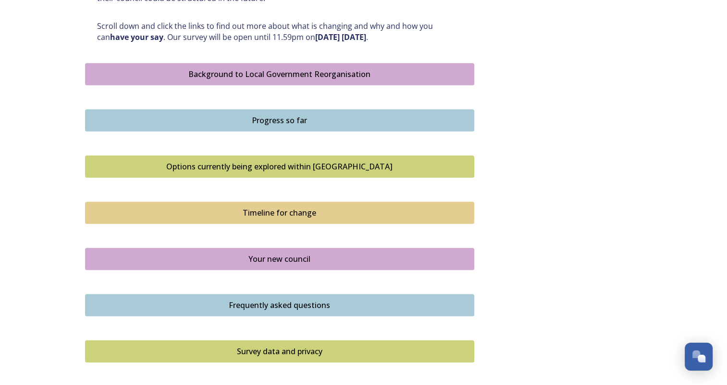
scroll to position [625, 0]
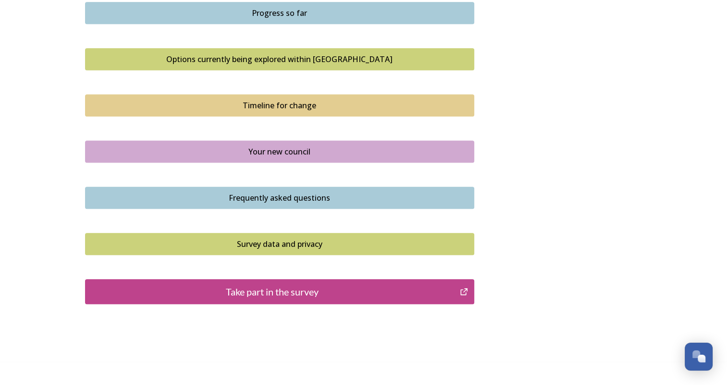
click at [290, 297] on div "Take part in the survey" at bounding box center [272, 291] width 365 height 14
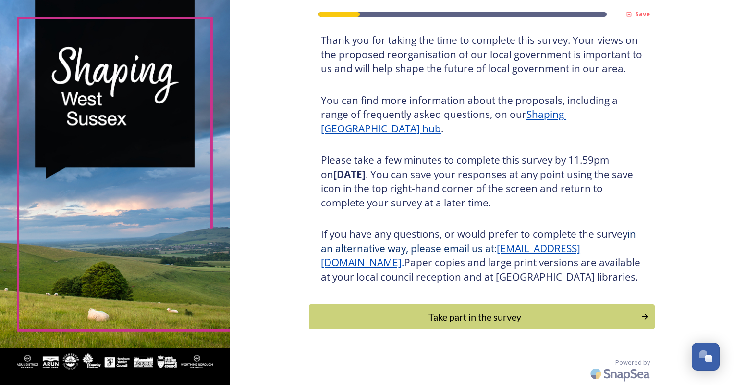
scroll to position [77, 0]
click at [469, 319] on div "Take part in the survey" at bounding box center [475, 316] width 322 height 14
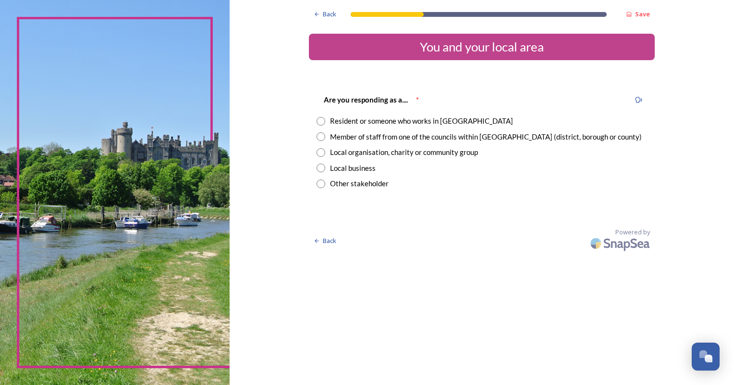
click at [324, 154] on input "radio" at bounding box center [321, 152] width 9 height 9
radio input "true"
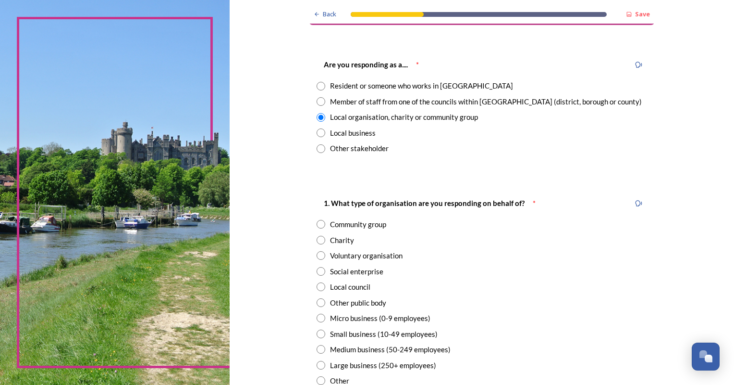
scroll to position [144, 0]
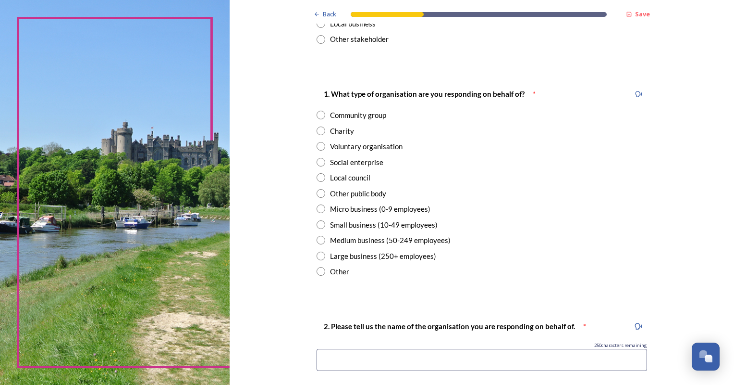
click at [318, 194] on input "radio" at bounding box center [321, 193] width 9 height 9
radio input "true"
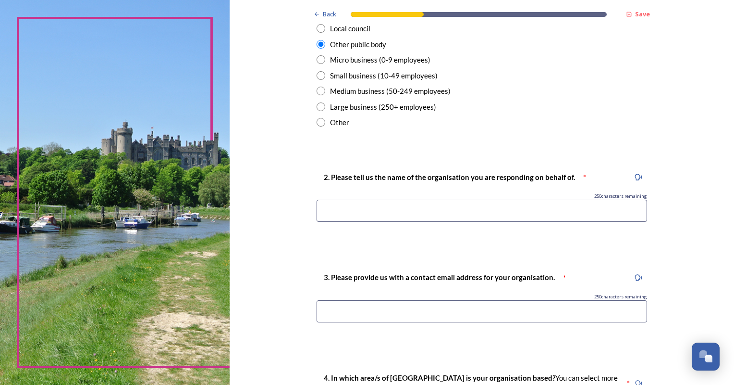
scroll to position [336, 0]
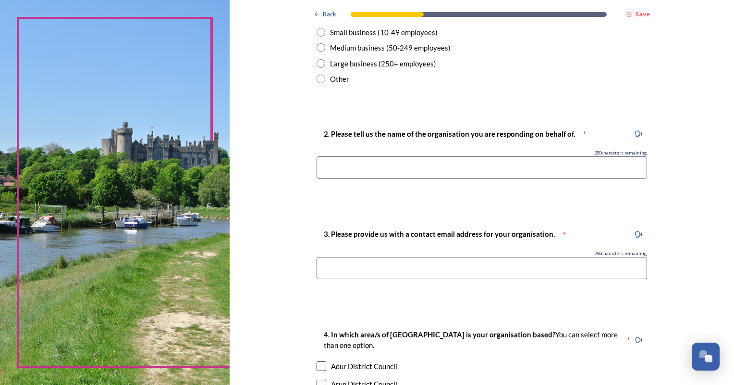
click at [448, 171] on input at bounding box center [482, 167] width 331 height 22
type input "Sussex Police"
click at [417, 274] on input at bounding box center [482, 268] width 331 height 22
type input "adam.hays2@sussex.police.uk"
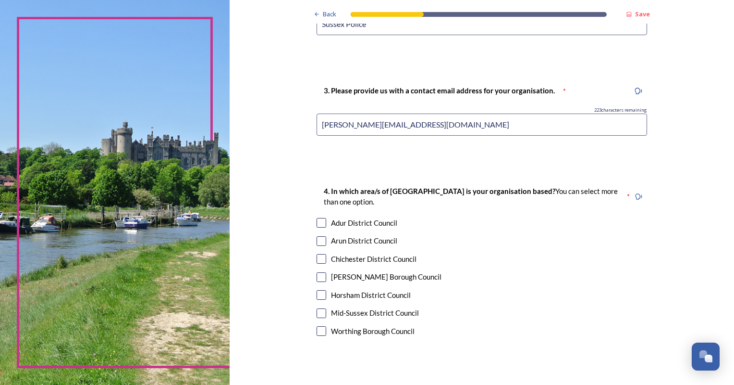
scroll to position [481, 0]
click at [323, 224] on div "Adur District Council" at bounding box center [482, 221] width 331 height 11
checkbox input "true"
click at [320, 244] on input "checkbox" at bounding box center [322, 240] width 10 height 10
checkbox input "true"
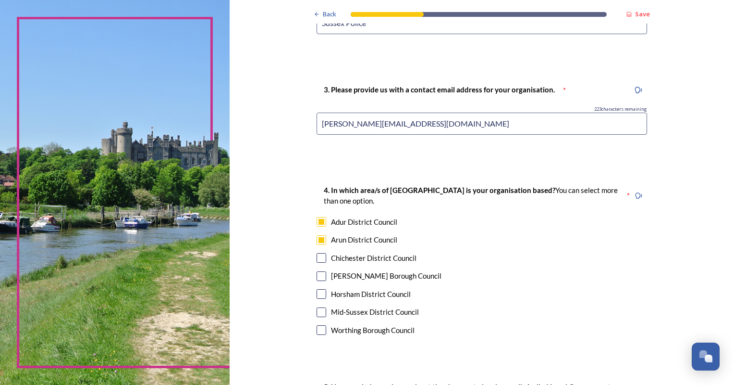
click at [319, 258] on input "checkbox" at bounding box center [322, 258] width 10 height 10
checkbox input "true"
click at [317, 277] on input "checkbox" at bounding box center [322, 276] width 10 height 10
checkbox input "true"
click at [317, 295] on input "checkbox" at bounding box center [322, 294] width 10 height 10
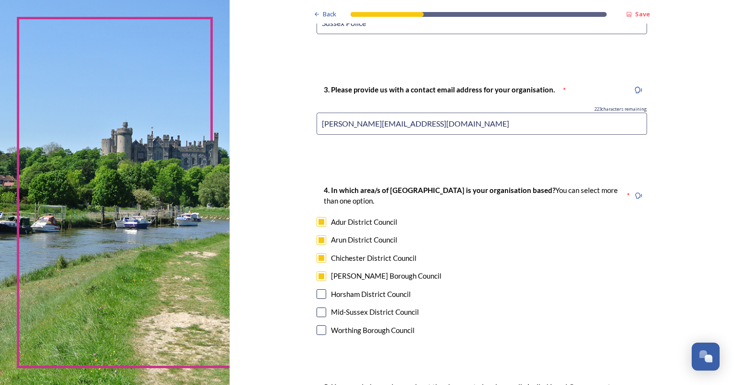
checkbox input "true"
click at [318, 308] on input "checkbox" at bounding box center [322, 312] width 10 height 10
checkbox input "true"
click at [316, 336] on div "4. In which area/s of West Sussex is your organisation based? You can select mo…" at bounding box center [482, 260] width 346 height 173
click at [317, 331] on input "checkbox" at bounding box center [322, 330] width 10 height 10
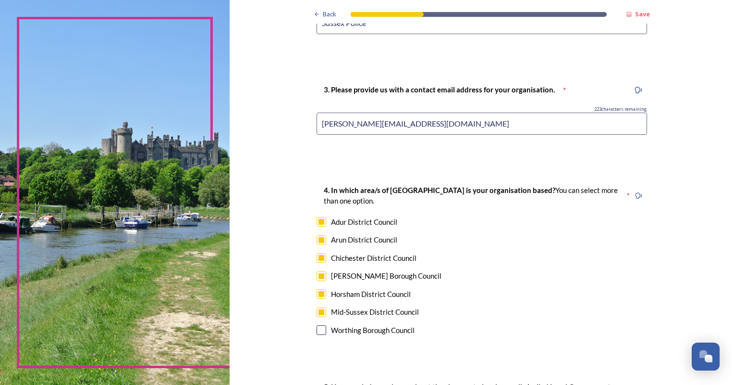
checkbox input "true"
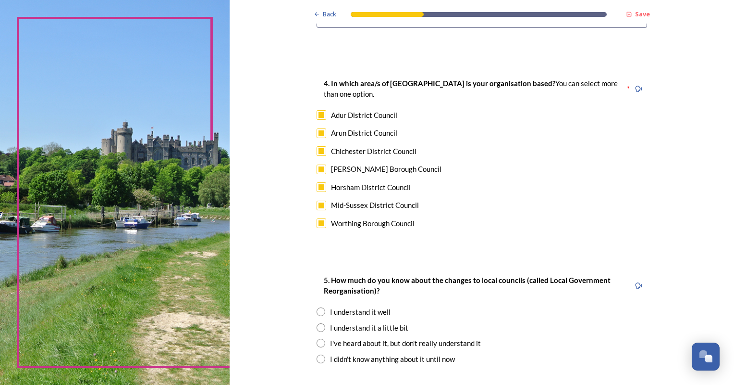
scroll to position [625, 0]
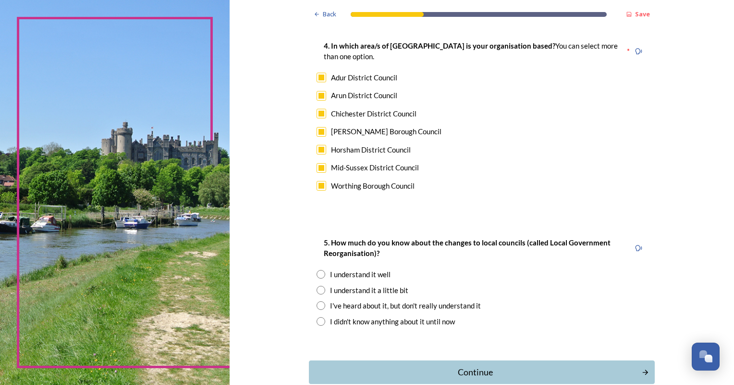
click at [317, 273] on input "radio" at bounding box center [321, 274] width 9 height 9
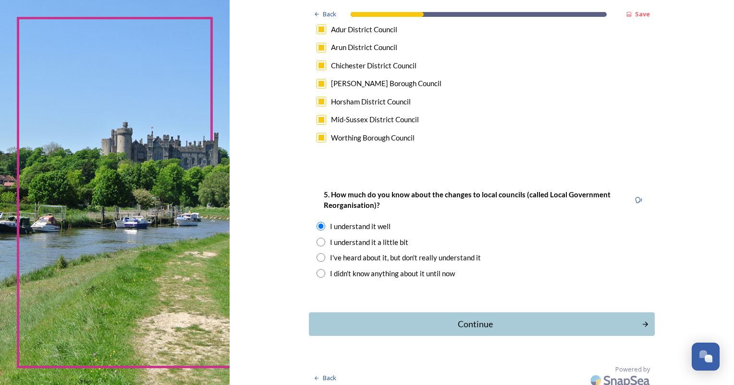
scroll to position [679, 0]
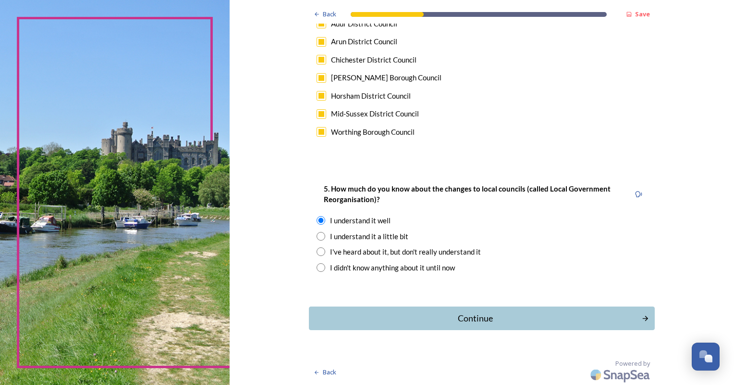
click at [371, 232] on div "I understand it a little bit" at bounding box center [369, 236] width 78 height 11
radio input "false"
radio input "true"
click at [458, 313] on div "Continue" at bounding box center [475, 317] width 323 height 13
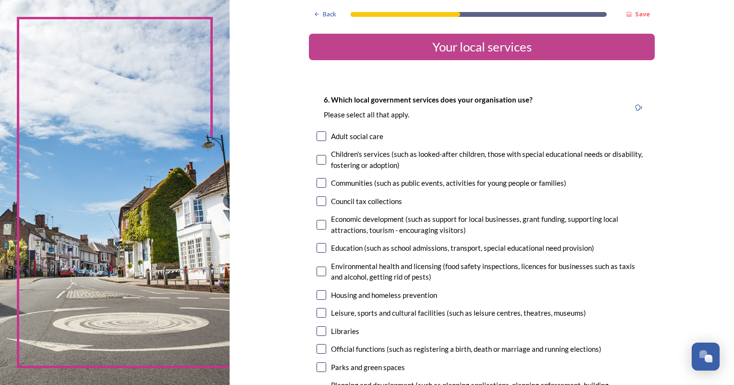
click at [319, 134] on input "checkbox" at bounding box center [322, 136] width 10 height 10
checkbox input "true"
click at [317, 160] on input "checkbox" at bounding box center [322, 160] width 10 height 10
checkbox input "true"
click at [317, 179] on input "checkbox" at bounding box center [322, 183] width 10 height 10
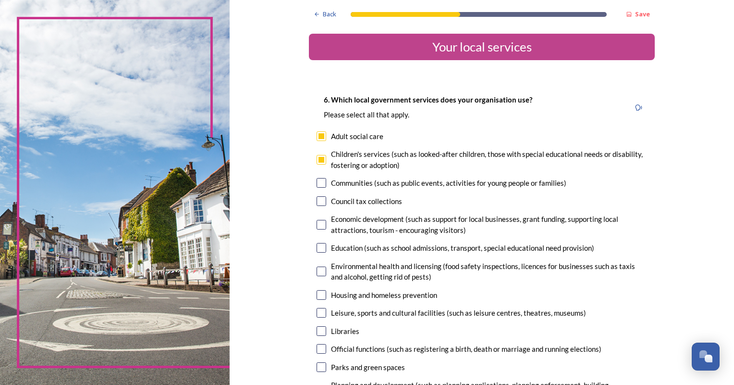
checkbox input "true"
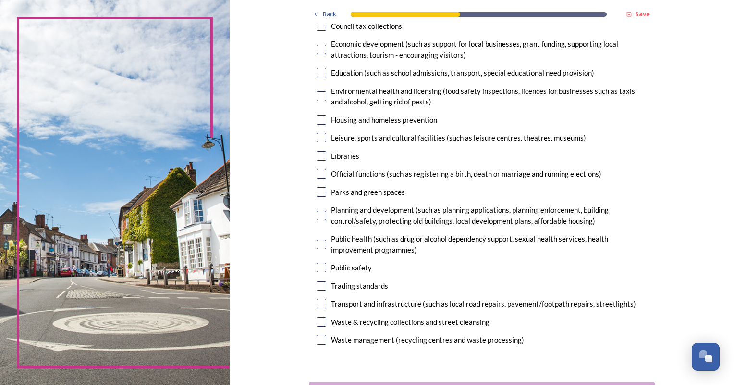
scroll to position [192, 0]
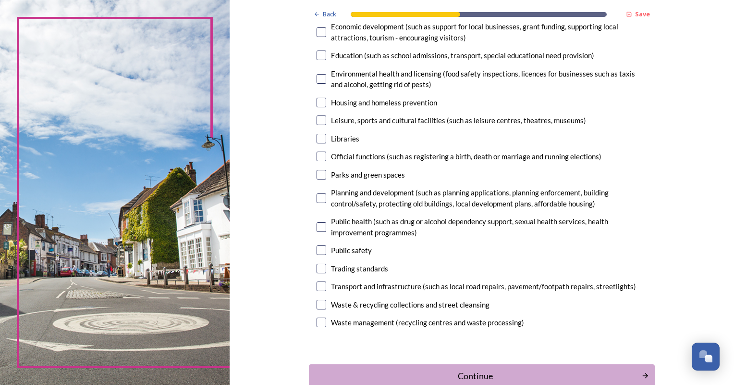
click at [317, 251] on input "checkbox" at bounding box center [322, 250] width 10 height 10
checkbox input "true"
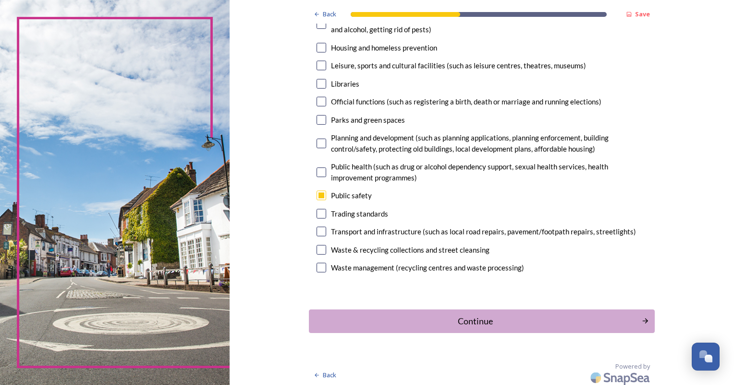
scroll to position [250, 0]
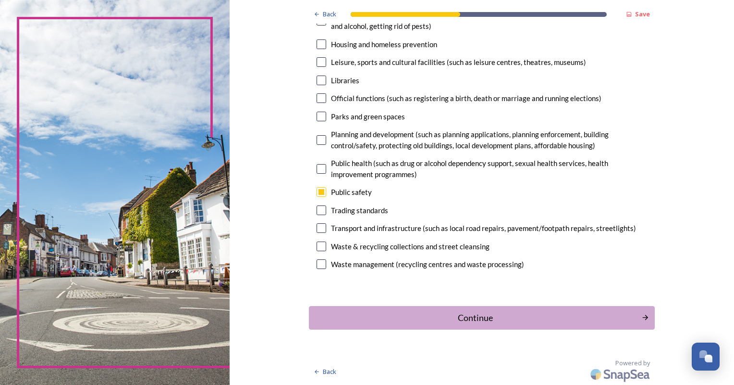
click at [490, 319] on div "Continue" at bounding box center [475, 317] width 323 height 13
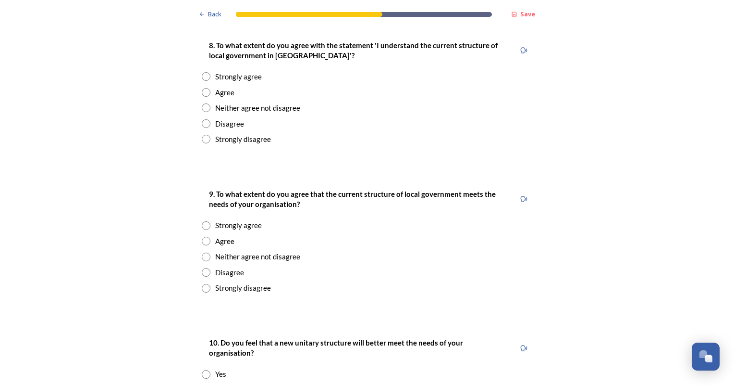
scroll to position [1250, 0]
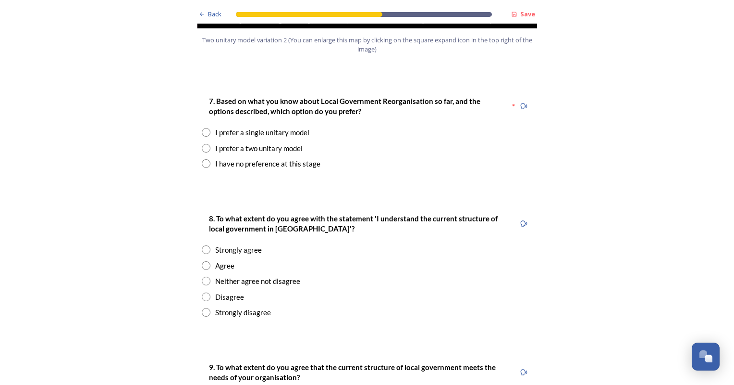
click at [204, 159] on input "radio" at bounding box center [206, 163] width 9 height 9
radio input "true"
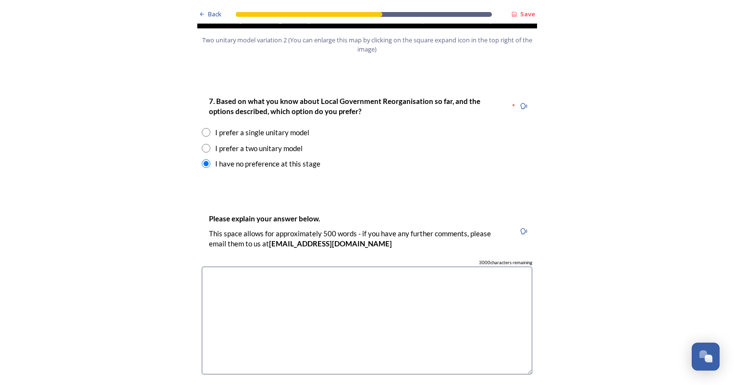
click at [466, 266] on textarea at bounding box center [367, 320] width 331 height 108
click at [323, 290] on textarea at bounding box center [367, 320] width 331 height 108
paste textarea "Sussex Police is a pan-county organisation, with its Divisional/District bounda…"
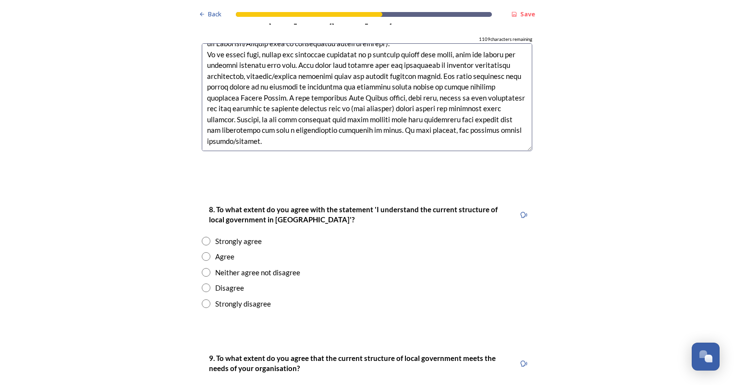
scroll to position [1490, 0]
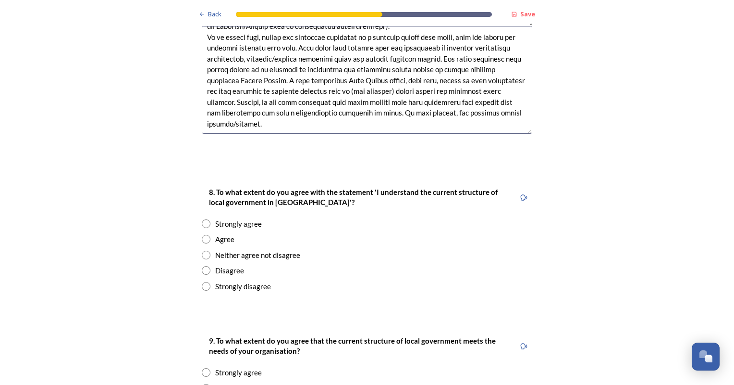
type textarea "Sussex Police is a pan-county organisation, with its Divisional/District bounda…"
click at [206, 216] on div "8. To what extent do you agree with the statement 'I understand the current str…" at bounding box center [367, 238] width 346 height 124
click at [202, 235] on input "radio" at bounding box center [206, 239] width 9 height 9
radio input "true"
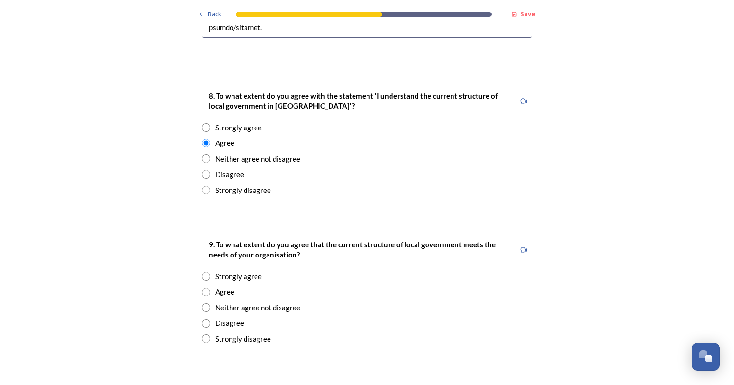
scroll to position [1298, 0]
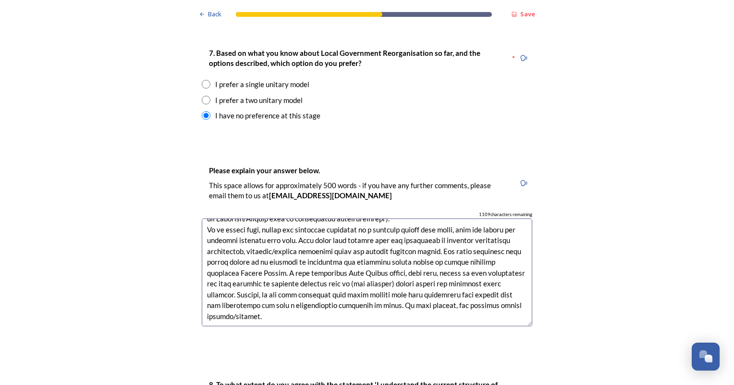
click at [284, 293] on textarea at bounding box center [367, 272] width 331 height 108
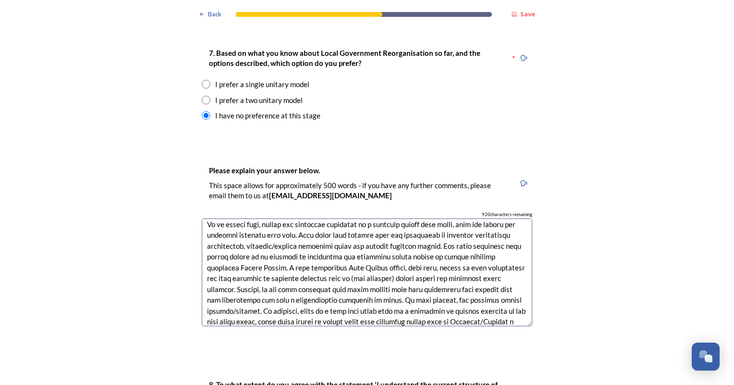
scroll to position [145, 0]
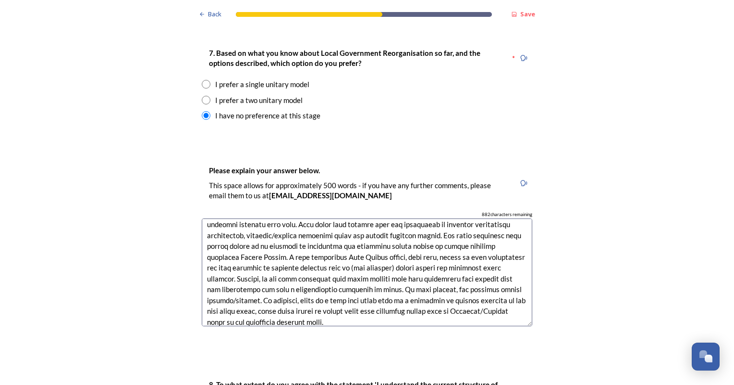
click at [491, 272] on textarea at bounding box center [367, 272] width 331 height 108
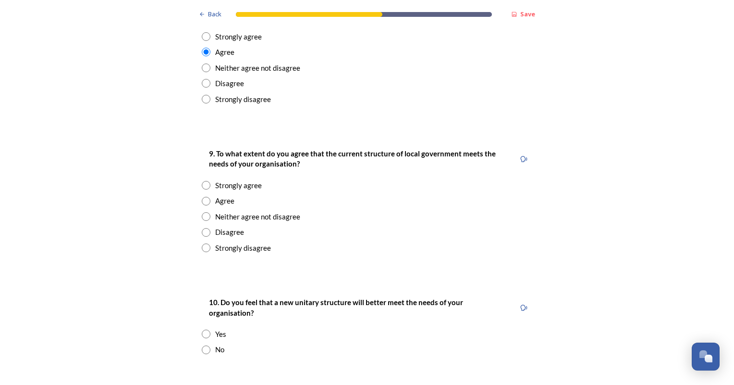
scroll to position [1682, 0]
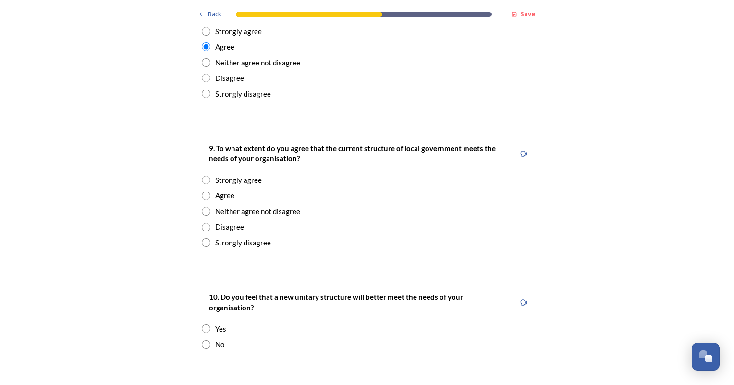
type textarea "Sussex Police is a pan-county organisation, with its Divisional/District bounda…"
click at [205, 207] on input "radio" at bounding box center [206, 211] width 9 height 9
radio input "true"
click at [204, 191] on input "radio" at bounding box center [206, 195] width 9 height 9
radio input "true"
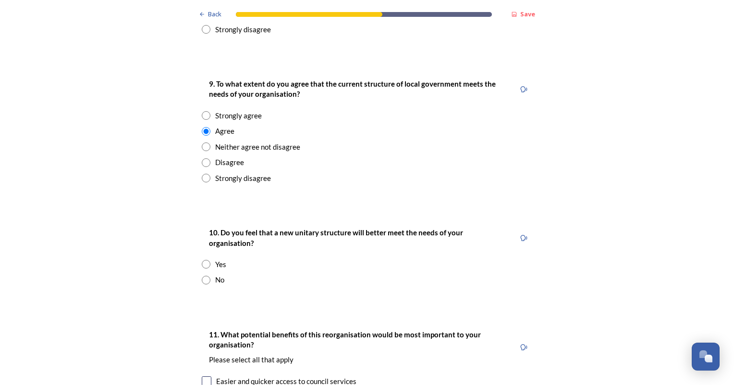
scroll to position [1778, 0]
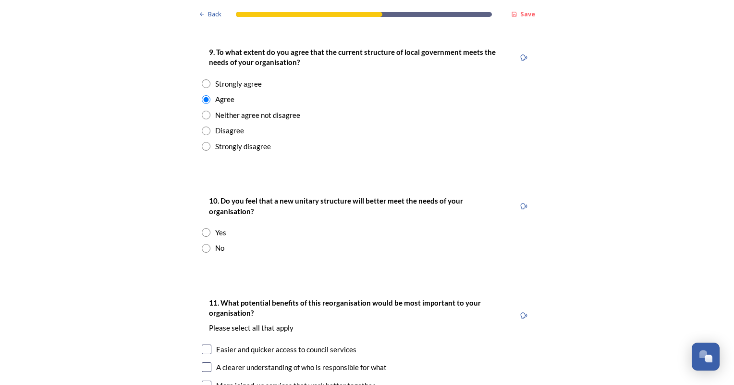
click at [202, 244] on input "radio" at bounding box center [206, 248] width 9 height 9
radio input "true"
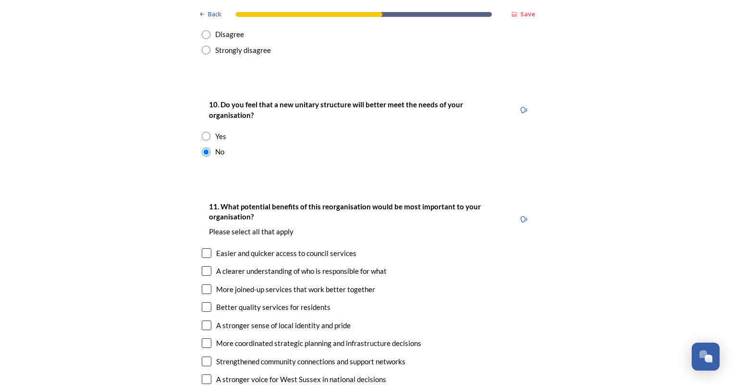
scroll to position [1971, 0]
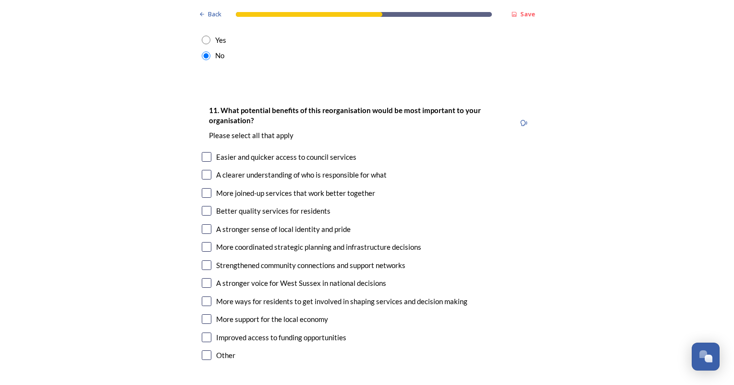
click at [202, 152] on input "checkbox" at bounding box center [207, 157] width 10 height 10
checkbox input "true"
click at [203, 170] on input "checkbox" at bounding box center [207, 175] width 10 height 10
checkbox input "true"
click at [202, 188] on input "checkbox" at bounding box center [207, 193] width 10 height 10
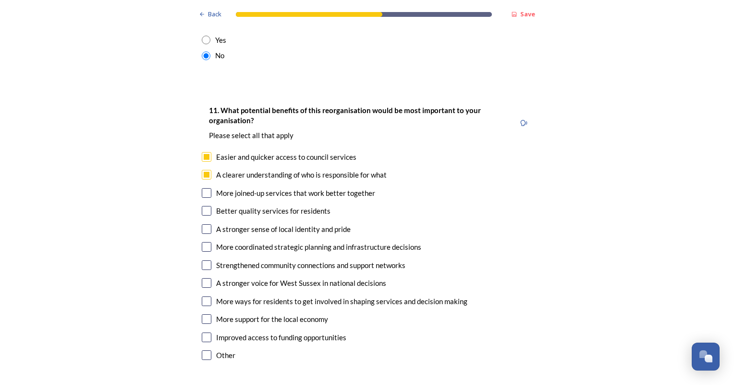
checkbox input "true"
click at [202, 206] on input "checkbox" at bounding box center [207, 211] width 10 height 10
checkbox input "true"
click at [202, 242] on input "checkbox" at bounding box center [207, 247] width 10 height 10
checkbox input "true"
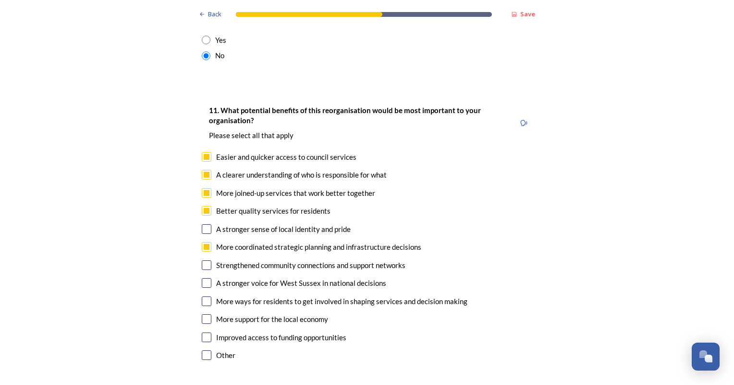
click at [202, 260] on input "checkbox" at bounding box center [207, 265] width 10 height 10
checkbox input "true"
click at [202, 350] on input "checkbox" at bounding box center [207, 355] width 10 height 10
checkbox input "true"
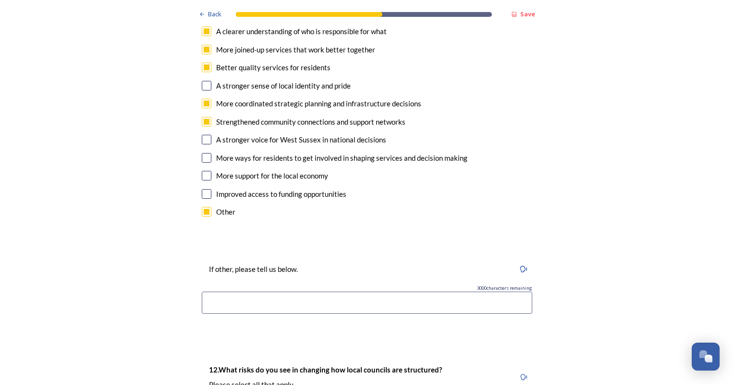
scroll to position [2115, 0]
click at [323, 290] on input at bounding box center [367, 301] width 331 height 22
type input "R"
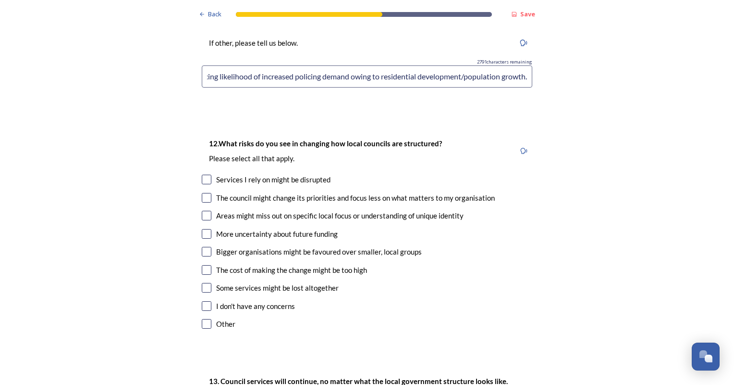
scroll to position [2355, 0]
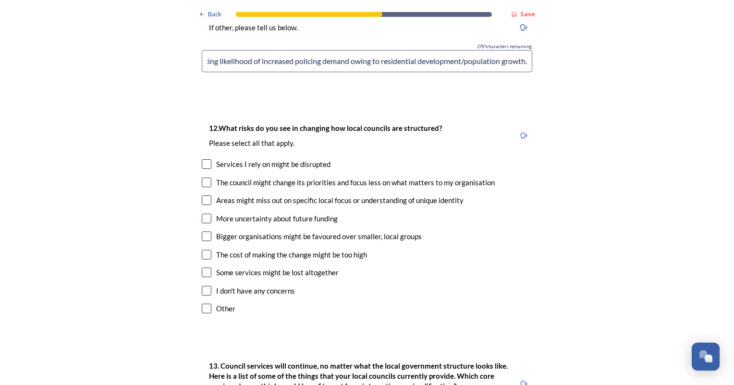
type input "Increased efficiency with more streamlined partnership arrangements/meetings. R…"
click at [205, 177] on input "checkbox" at bounding box center [207, 182] width 10 height 10
checkbox input "true"
click at [202, 159] on input "checkbox" at bounding box center [207, 164] width 10 height 10
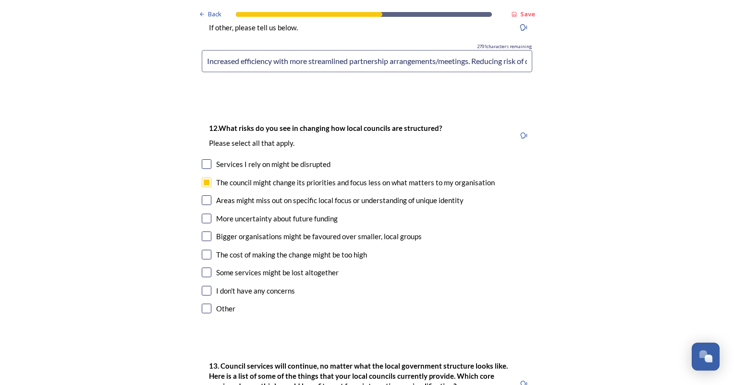
checkbox input "true"
click at [202, 213] on input "checkbox" at bounding box center [207, 218] width 10 height 10
checkbox input "true"
click at [206, 249] on input "checkbox" at bounding box center [207, 254] width 10 height 10
checkbox input "true"
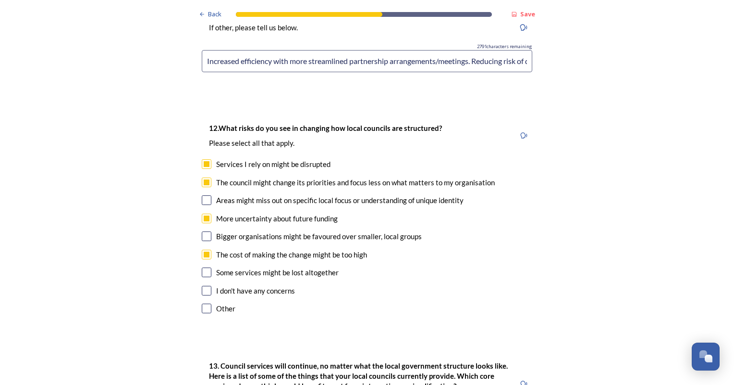
click at [205, 267] on input "checkbox" at bounding box center [207, 272] width 10 height 10
checkbox input "true"
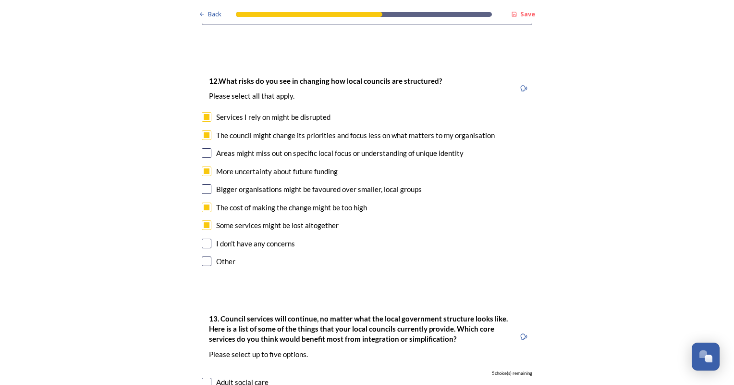
scroll to position [2451, 0]
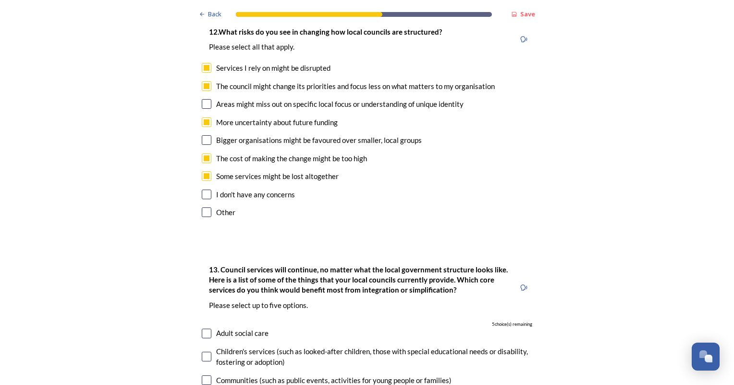
click at [202, 207] on input "checkbox" at bounding box center [207, 212] width 10 height 10
checkbox input "true"
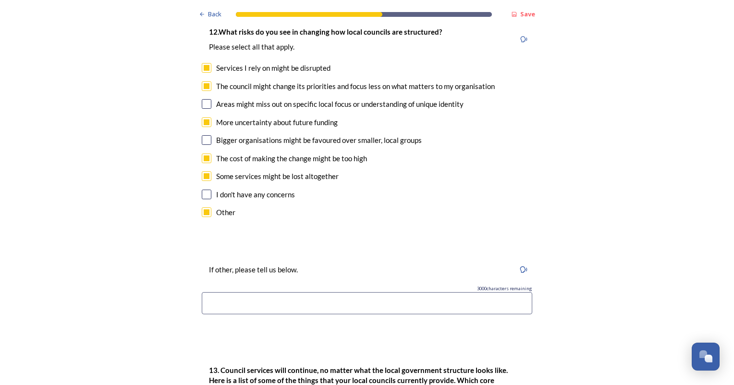
click at [267, 292] on input at bounding box center [367, 303] width 331 height 22
type input "s"
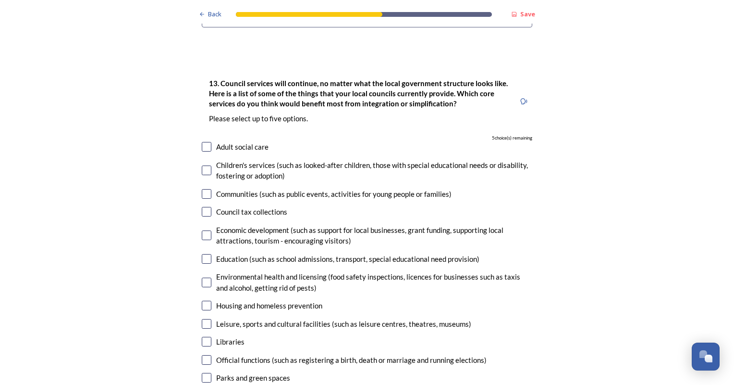
scroll to position [2740, 0]
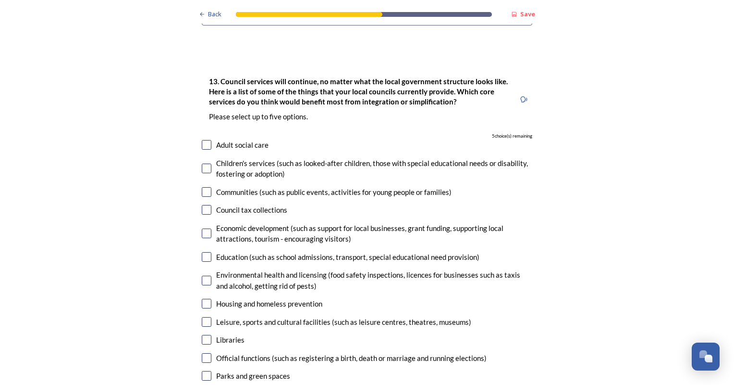
type input "See previous answer"
click at [202, 140] on input "checkbox" at bounding box center [207, 145] width 10 height 10
checkbox input "true"
click at [204, 163] on input "checkbox" at bounding box center [207, 168] width 10 height 10
checkbox input "true"
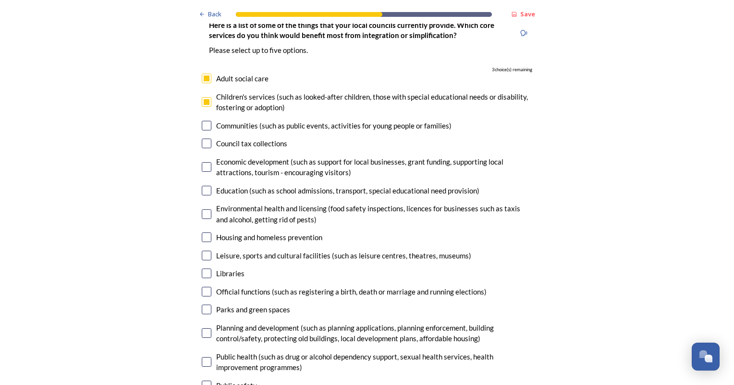
scroll to position [2836, 0]
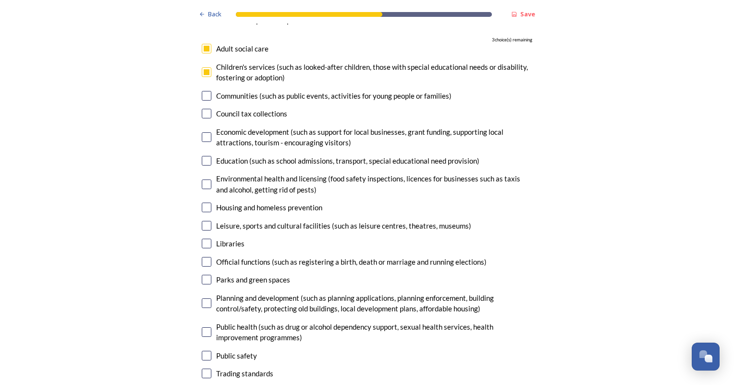
click at [204, 350] on input "checkbox" at bounding box center [207, 355] width 10 height 10
checkbox input "true"
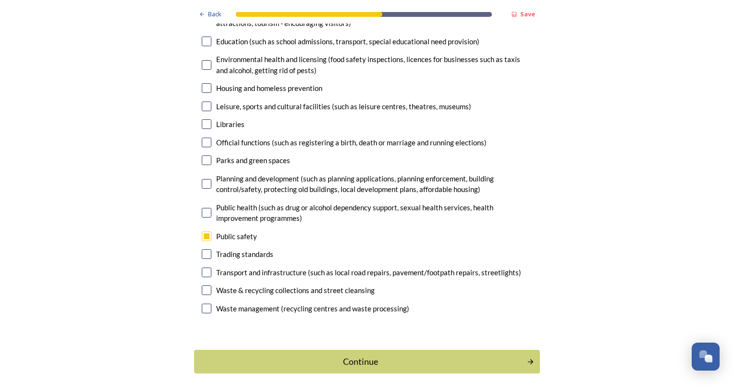
scroll to position [2960, 0]
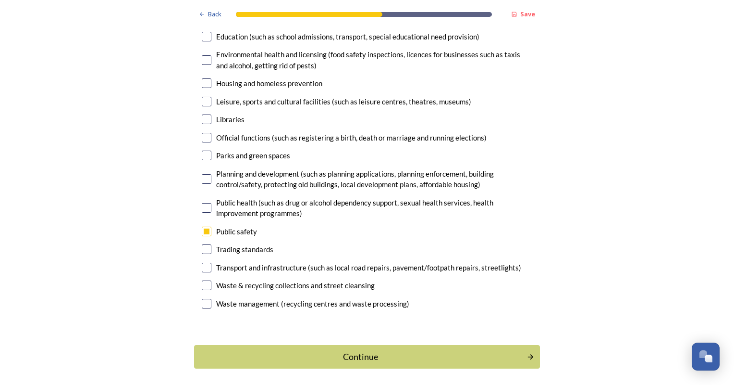
click at [350, 345] on button "Continue" at bounding box center [367, 357] width 346 height 24
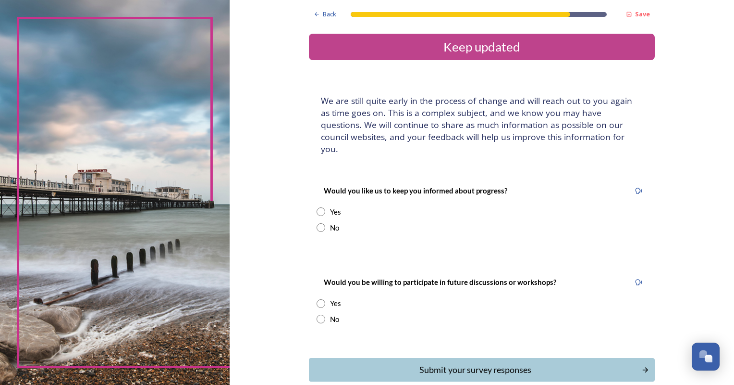
click at [319, 207] on input "radio" at bounding box center [321, 211] width 9 height 9
radio input "true"
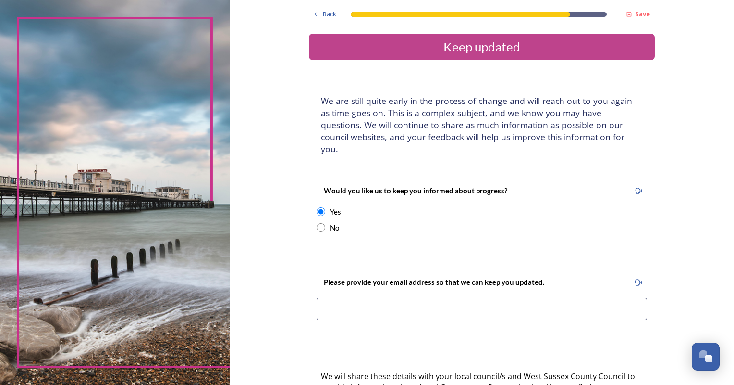
click at [384, 298] on input at bounding box center [482, 309] width 331 height 22
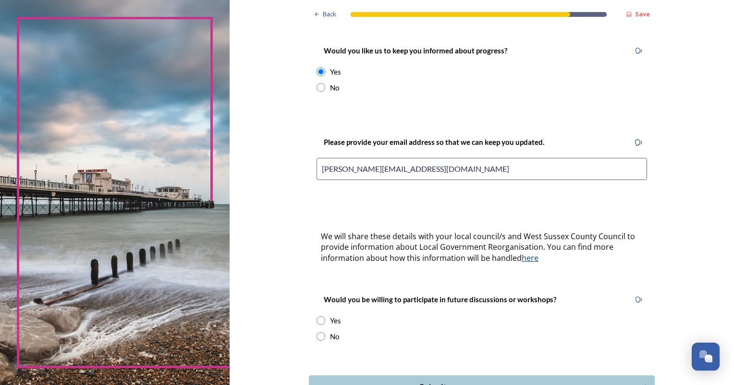
scroll to position [144, 0]
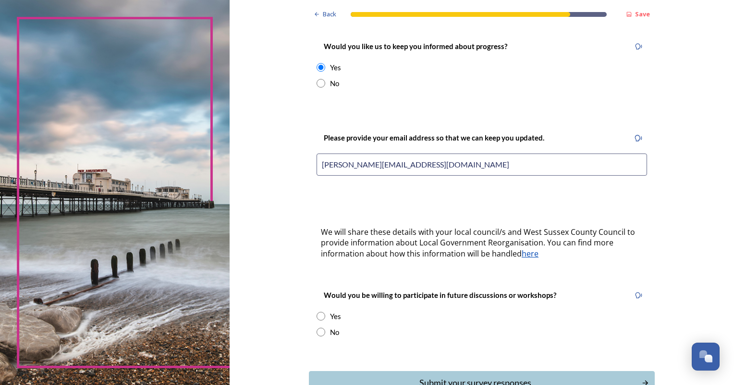
drag, startPoint x: 360, startPoint y: 151, endPoint x: 284, endPoint y: 150, distance: 76.0
click at [284, 150] on div "Back Save Keep updated We are still quite early in the process of change and wi…" at bounding box center [482, 153] width 505 height 594
type input "devolution@sussex.police.uk"
click at [318, 311] on input "radio" at bounding box center [321, 315] width 9 height 9
radio input "true"
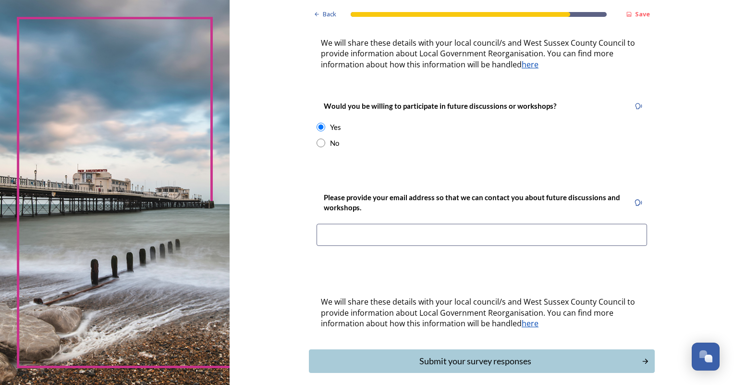
scroll to position [336, 0]
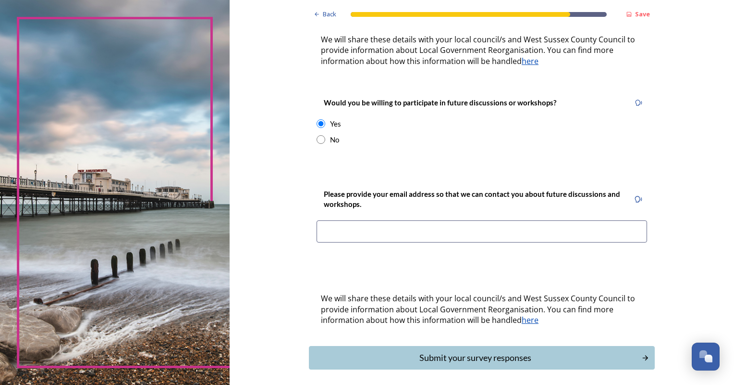
click at [344, 225] on input at bounding box center [482, 231] width 331 height 22
drag, startPoint x: 358, startPoint y: 218, endPoint x: 203, endPoint y: 215, distance: 154.3
click at [205, 215] on div "Back Save Keep updated We are still quite early in the process of change and wi…" at bounding box center [367, 192] width 734 height 385
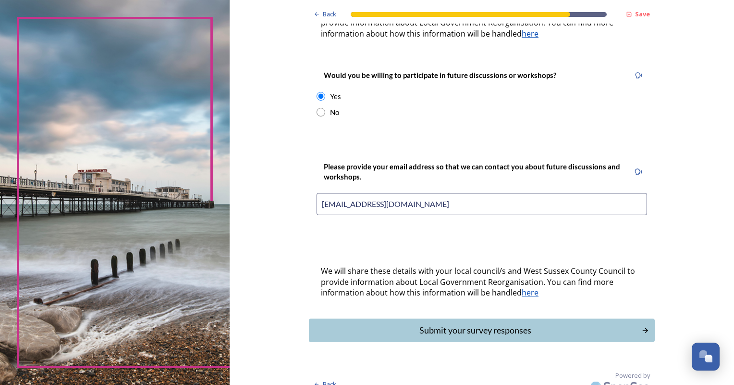
scroll to position [0, 0]
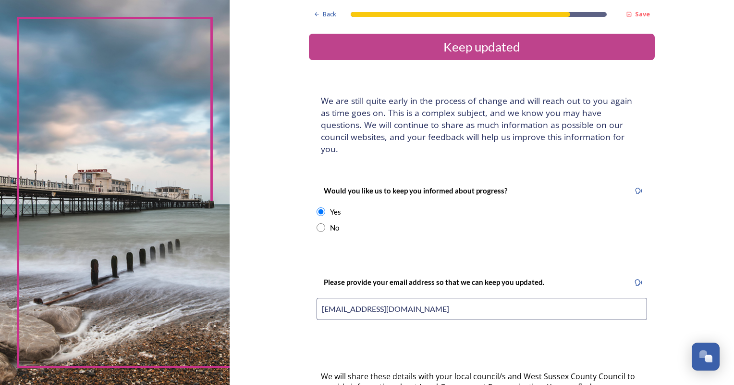
type input "devolution@sussex.police.uk"
click at [323, 15] on span "Back" at bounding box center [329, 14] width 13 height 9
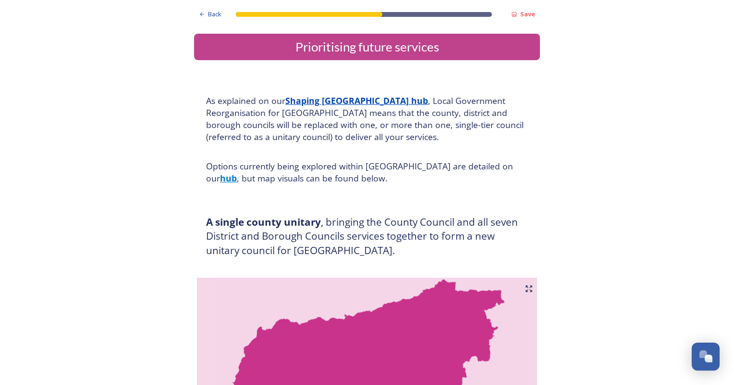
click at [208, 14] on span "Back" at bounding box center [214, 14] width 13 height 9
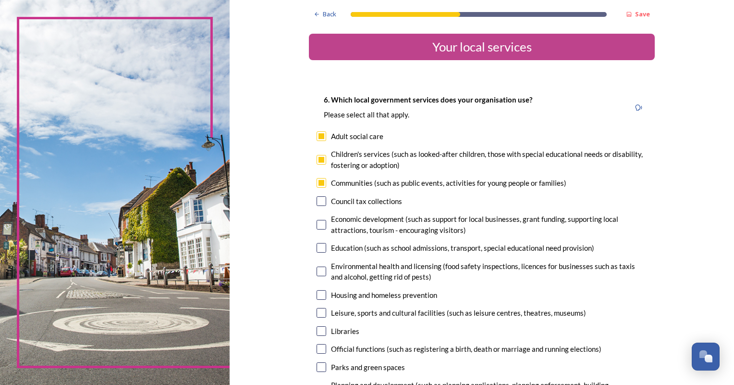
click at [331, 18] on div "Back" at bounding box center [325, 14] width 32 height 19
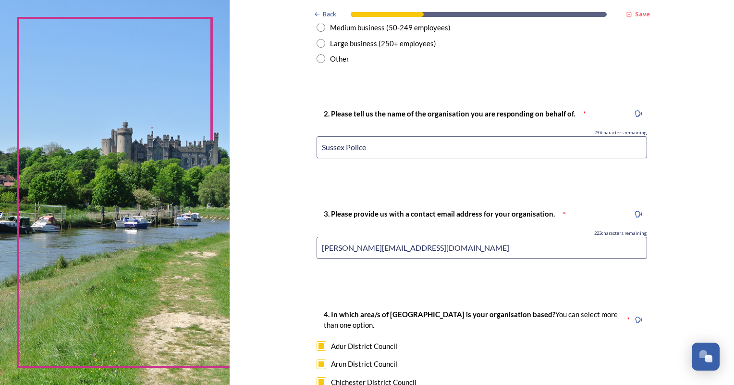
scroll to position [385, 0]
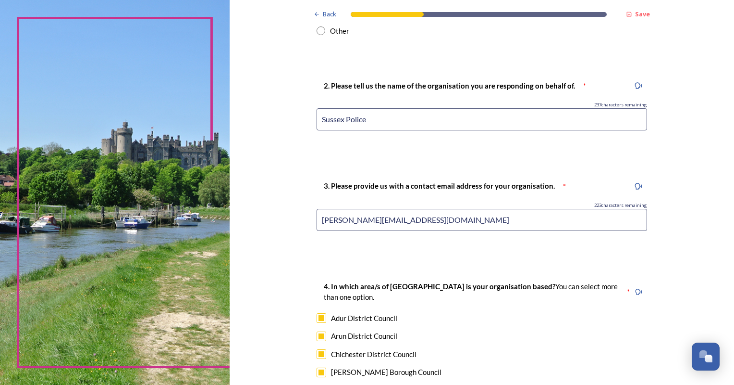
drag, startPoint x: 357, startPoint y: 217, endPoint x: 153, endPoint y: 176, distance: 208.4
click at [153, 176] on div "Back Save You and your local area Are you responding as a.... * Resident or som…" at bounding box center [367, 192] width 734 height 385
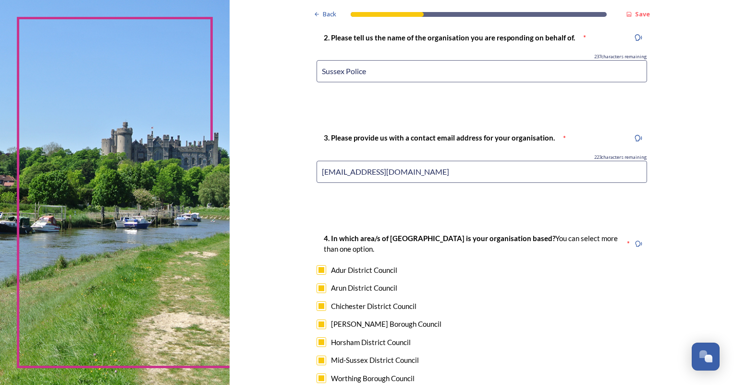
scroll to position [679, 0]
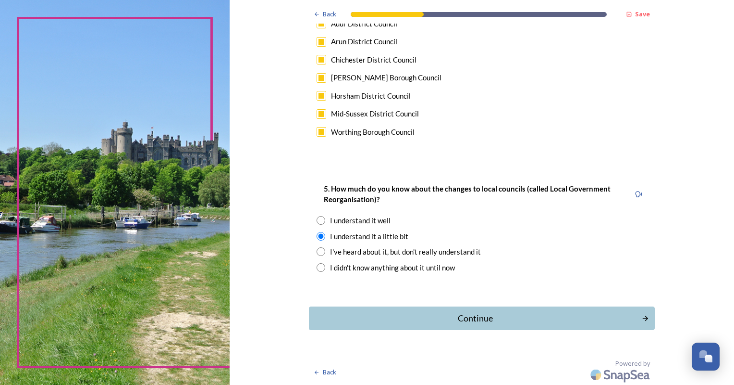
type input "devolution@sussex.police.uk"
click at [562, 324] on button "Continue" at bounding box center [482, 318] width 346 height 24
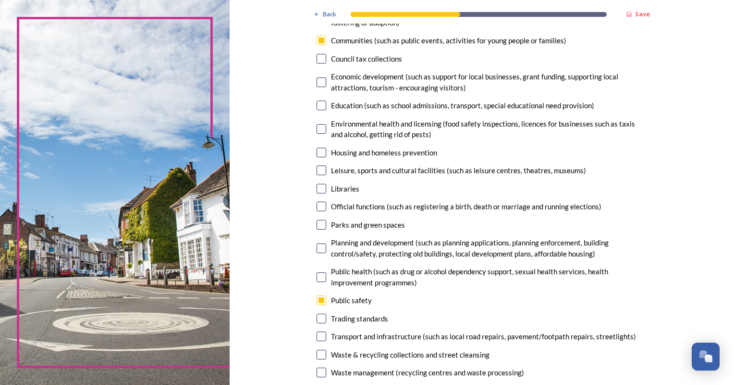
scroll to position [250, 0]
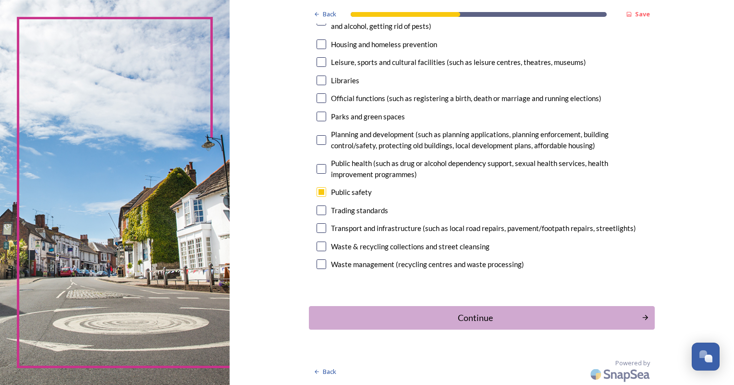
click at [579, 310] on button "Continue" at bounding box center [482, 318] width 346 height 24
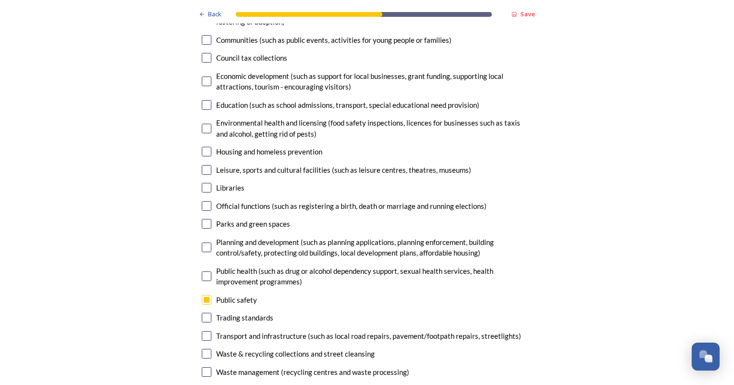
scroll to position [2960, 0]
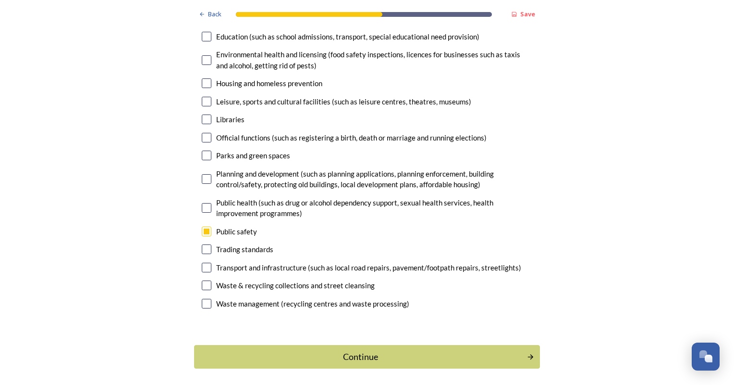
click at [490, 350] on div "Continue" at bounding box center [360, 356] width 323 height 13
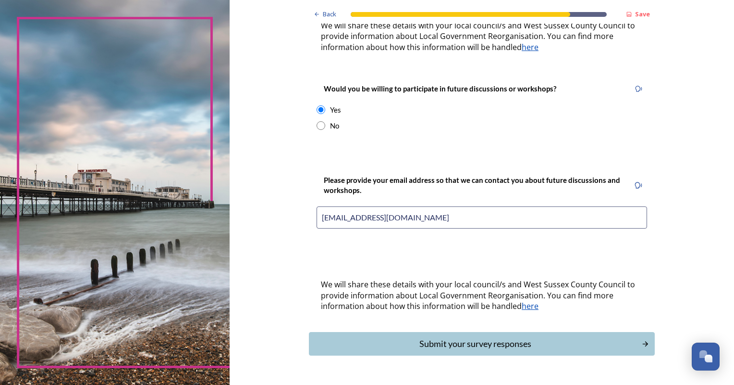
scroll to position [364, 0]
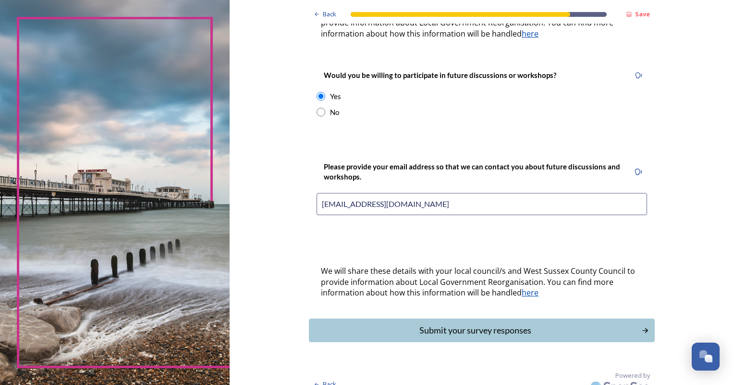
click at [581, 323] on div "Submit your survey responses" at bounding box center [475, 329] width 323 height 13
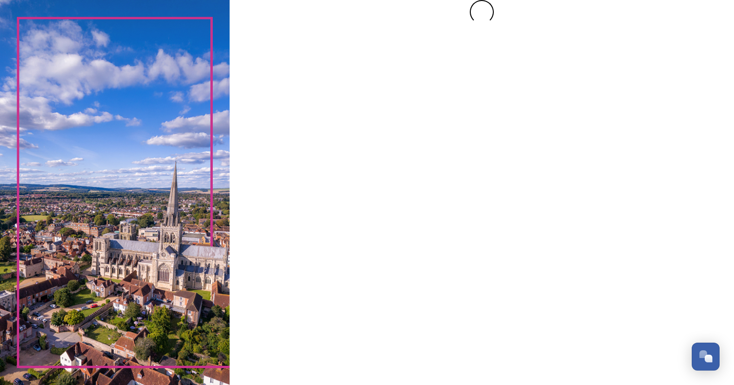
scroll to position [0, 0]
